Goal: Task Accomplishment & Management: Manage account settings

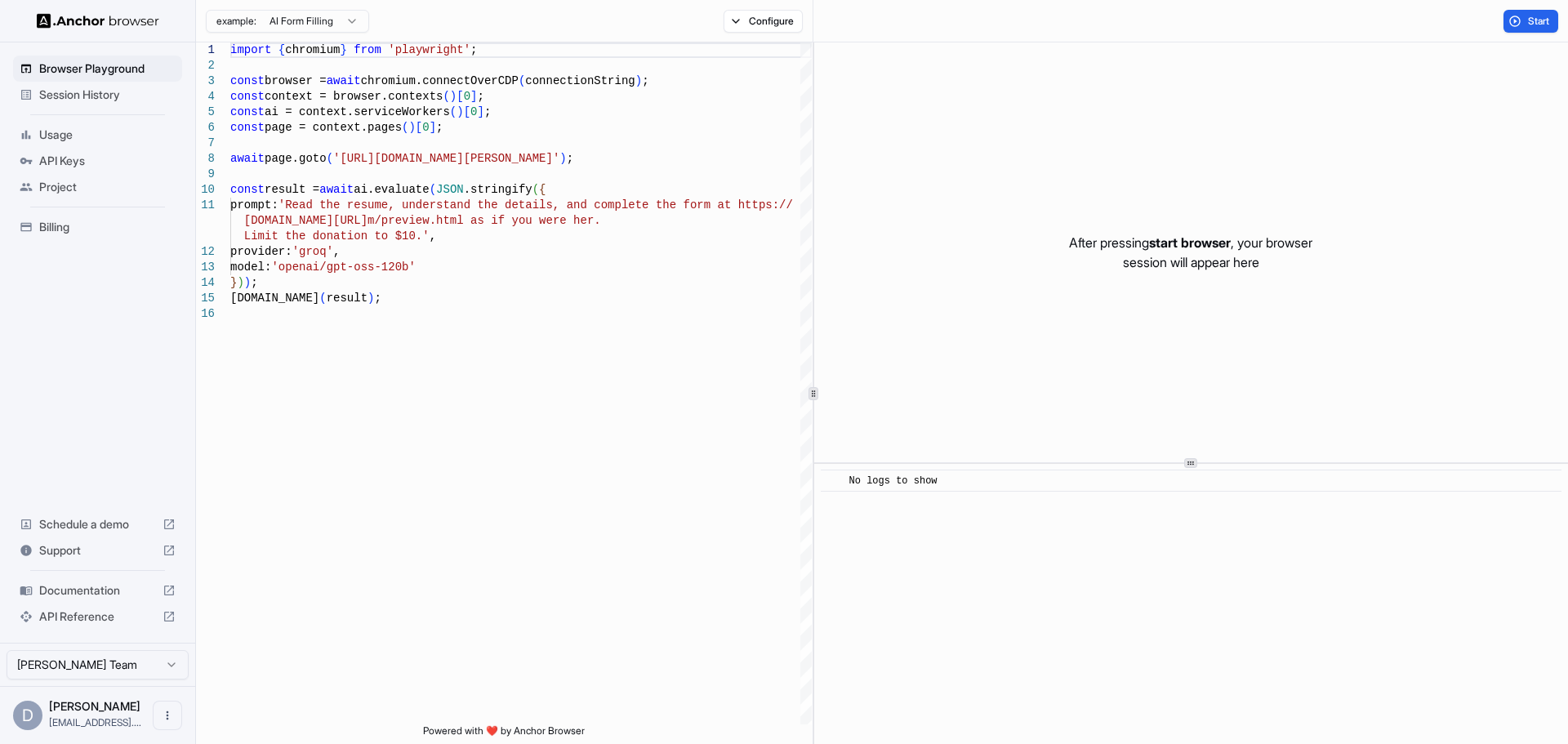
click at [88, 158] on span "API Keys" at bounding box center [108, 161] width 136 height 17
